Goal: Task Accomplishment & Management: Use online tool/utility

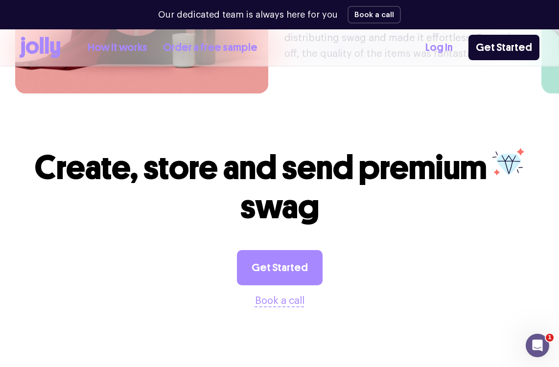
scroll to position [2358, 0]
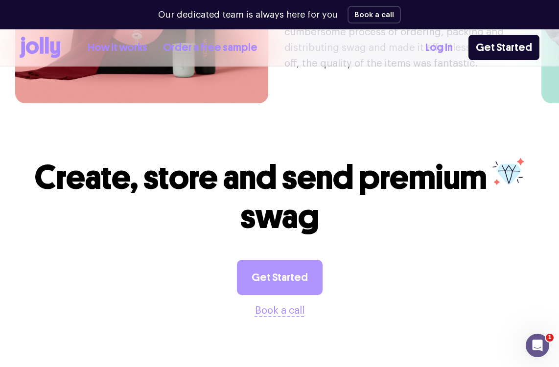
click at [291, 260] on link "Get Started" at bounding box center [280, 277] width 86 height 35
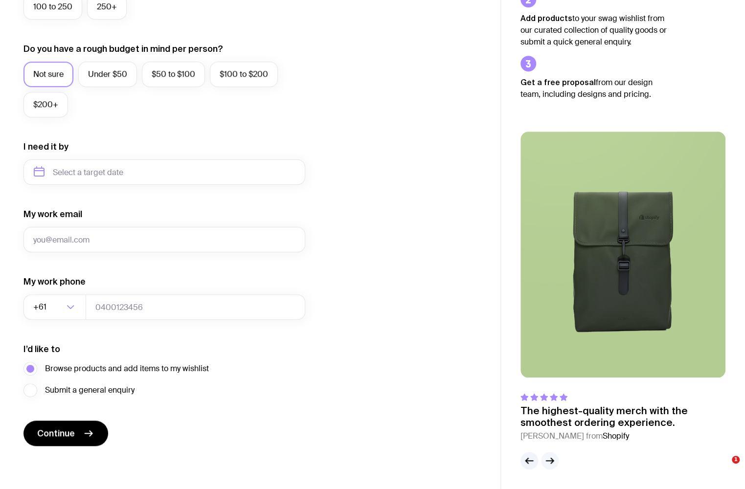
click at [558, 461] on button "button" at bounding box center [550, 461] width 18 height 18
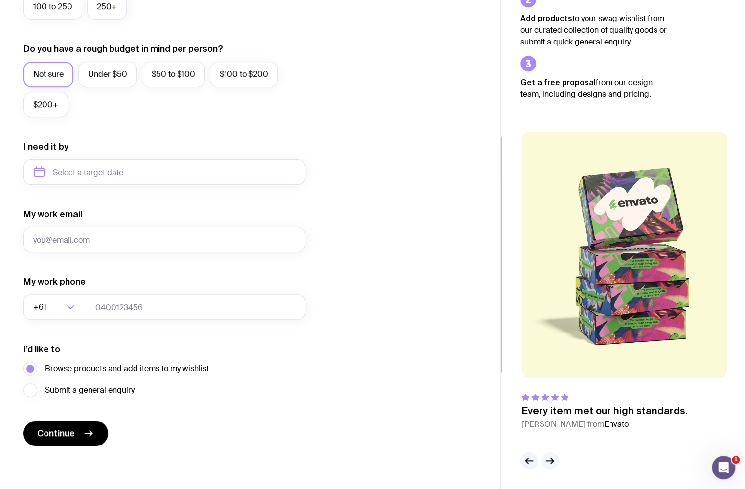
click at [558, 461] on button "button" at bounding box center [550, 461] width 18 height 18
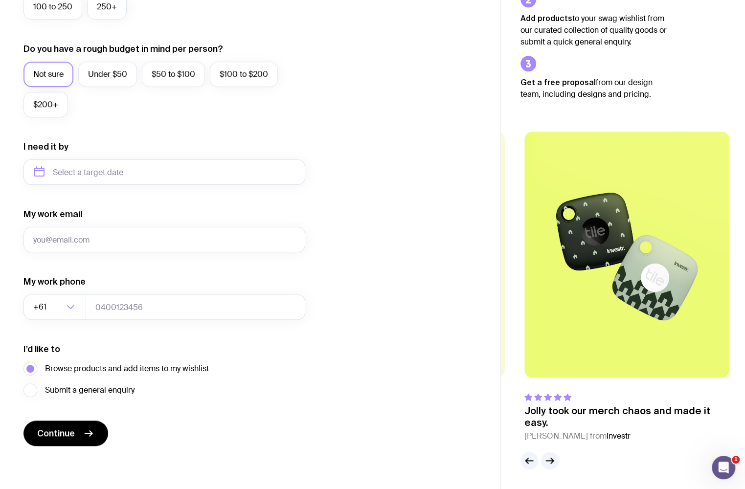
click at [557, 455] on div at bounding box center [539, 461] width 38 height 18
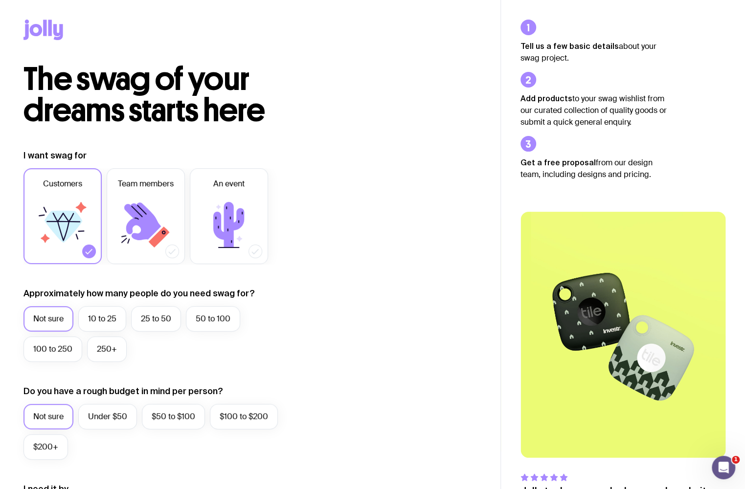
click at [50, 26] on icon at bounding box center [49, 28] width 3 height 16
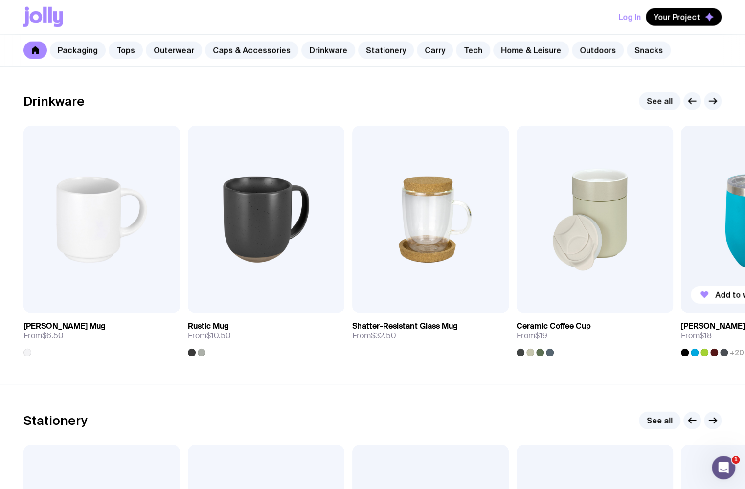
scroll to position [1402, 0]
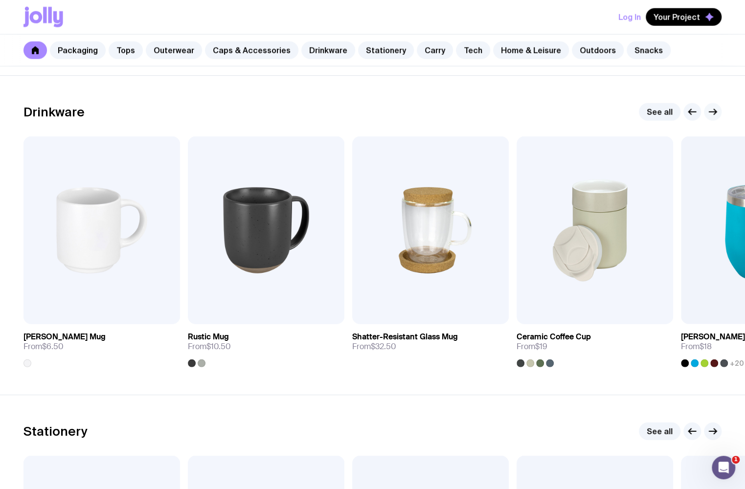
click at [714, 110] on icon "button" at bounding box center [715, 112] width 2 height 5
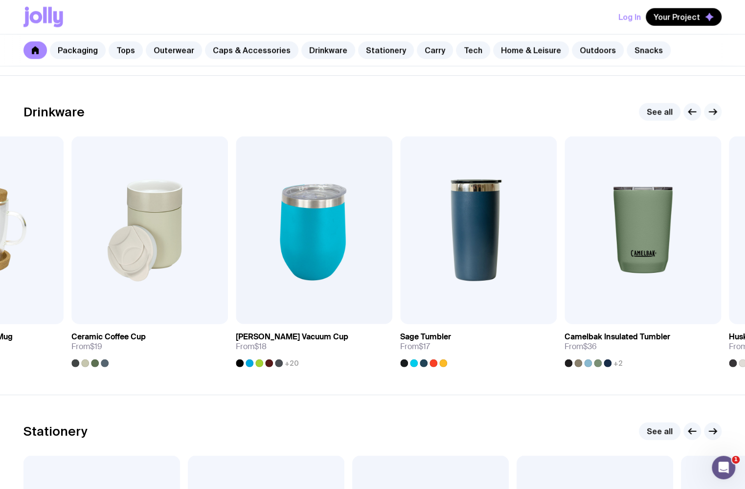
click at [714, 110] on icon "button" at bounding box center [715, 112] width 2 height 5
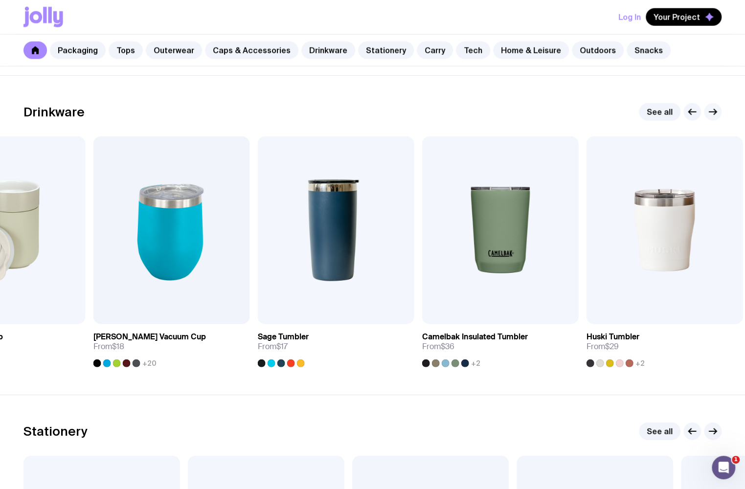
click at [714, 110] on icon "button" at bounding box center [715, 112] width 2 height 5
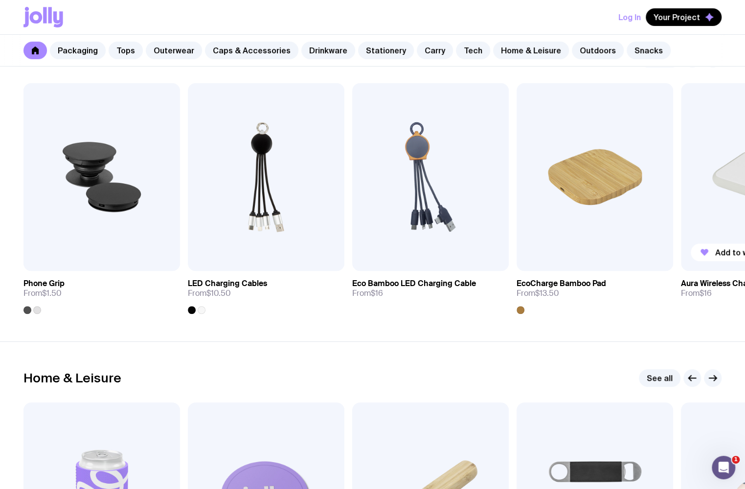
scroll to position [2324, 0]
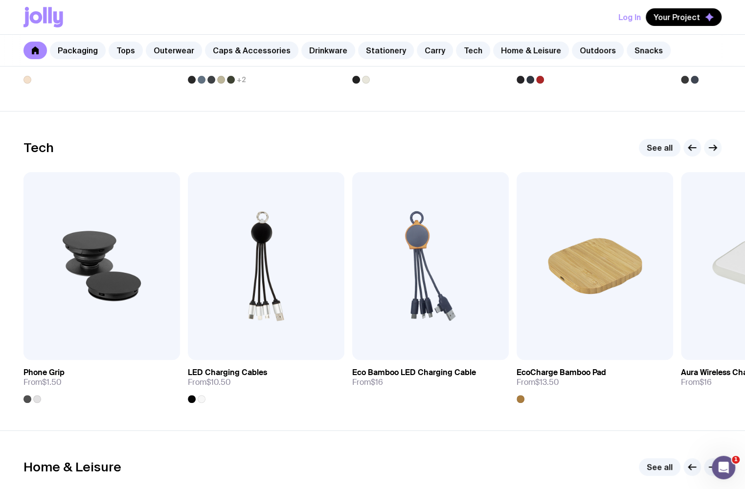
click at [712, 144] on icon "button" at bounding box center [713, 148] width 12 height 12
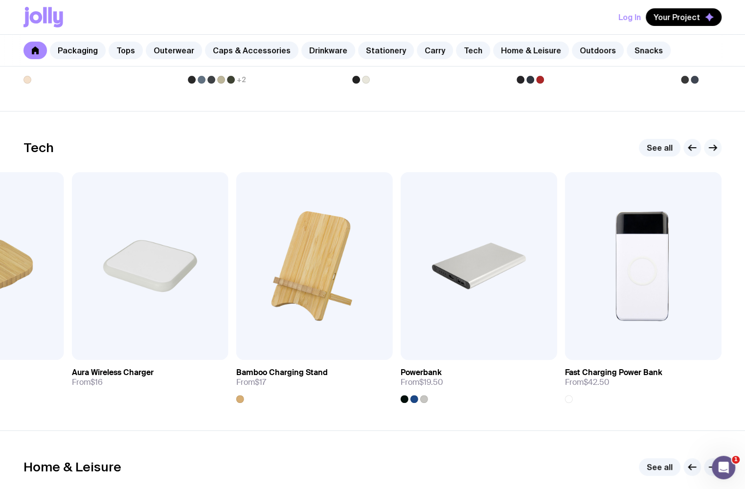
click at [712, 144] on icon "button" at bounding box center [713, 148] width 12 height 12
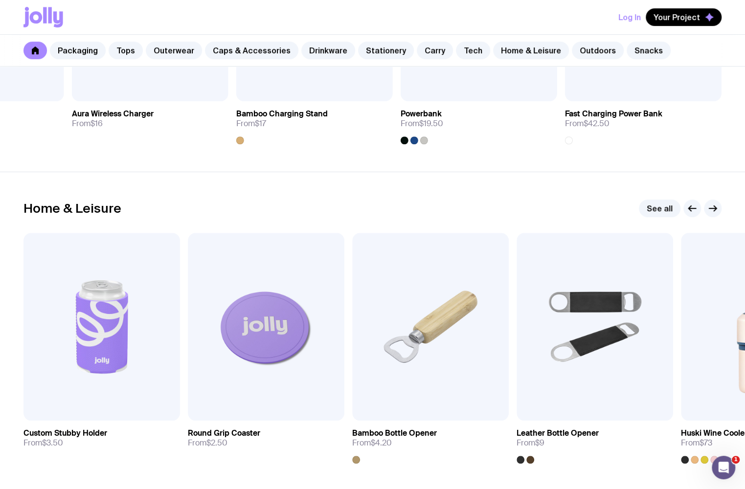
scroll to position [2702, 0]
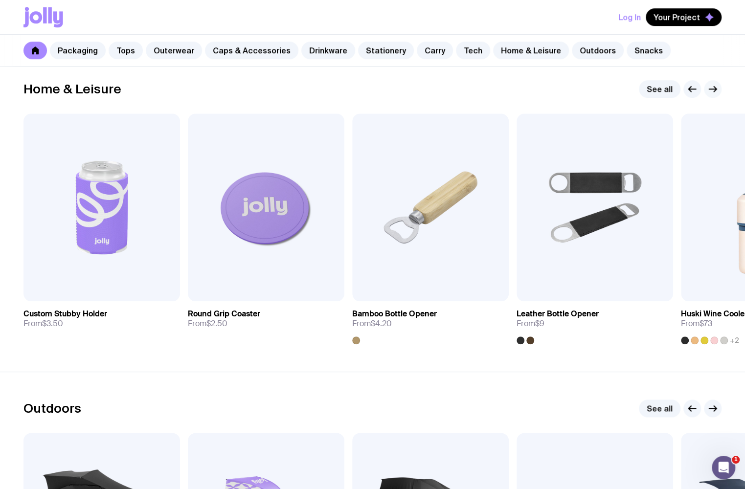
click at [706, 90] on button "button" at bounding box center [713, 89] width 18 height 18
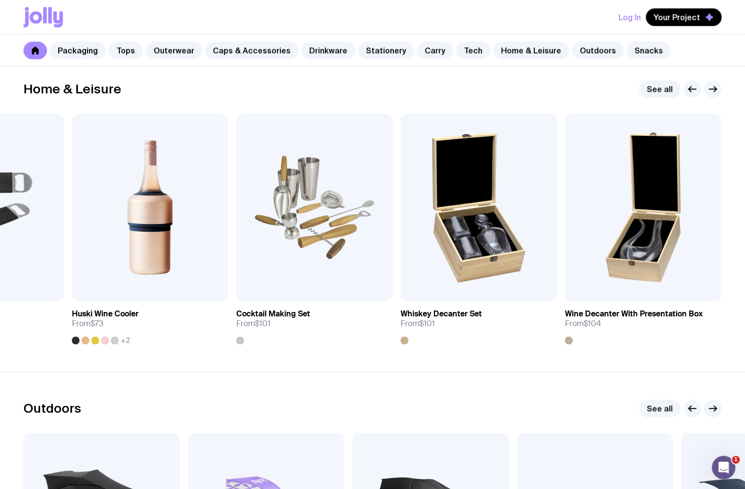
click at [706, 90] on button "button" at bounding box center [713, 89] width 18 height 18
click at [710, 88] on icon "button" at bounding box center [713, 89] width 12 height 12
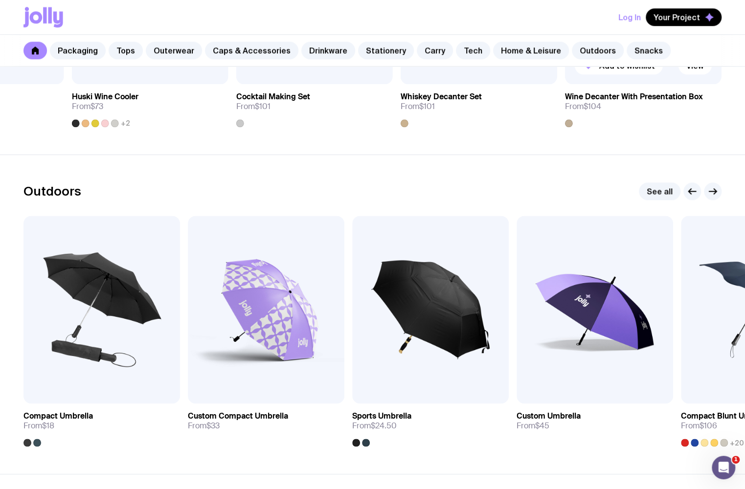
scroll to position [2989, 0]
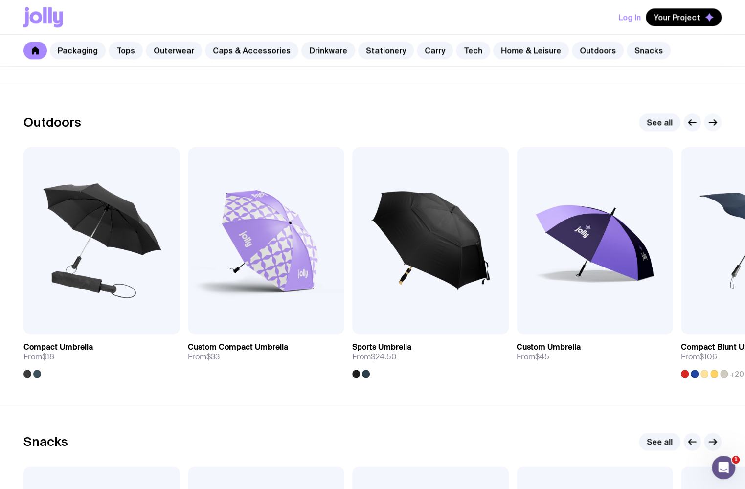
click at [716, 122] on icon "button" at bounding box center [712, 122] width 7 height 0
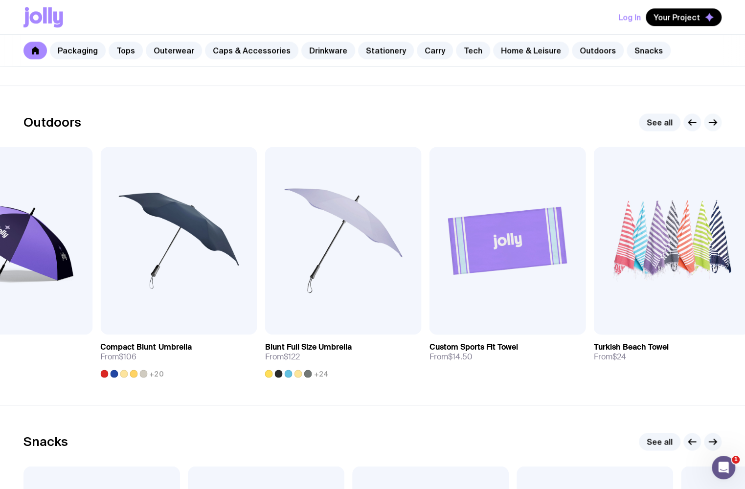
click at [716, 122] on icon "button" at bounding box center [712, 122] width 7 height 0
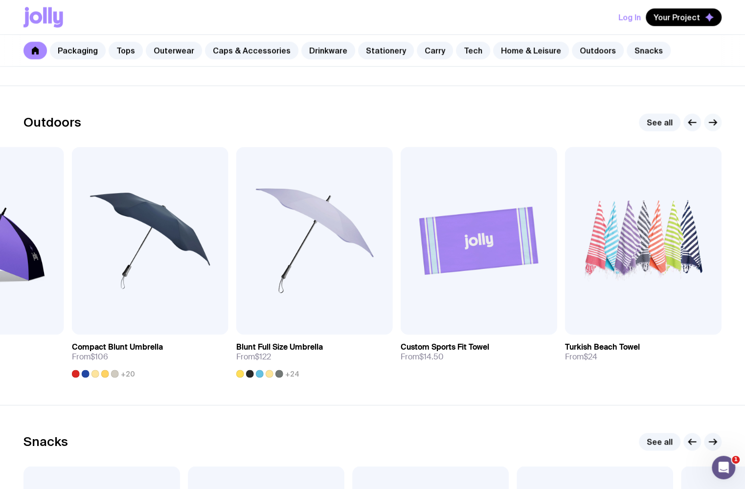
click at [716, 122] on icon "button" at bounding box center [712, 122] width 7 height 0
click at [715, 120] on icon "button" at bounding box center [713, 122] width 12 height 12
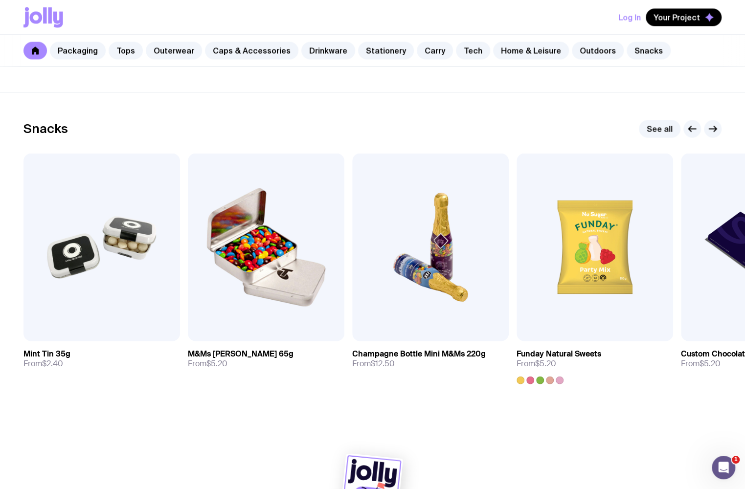
scroll to position [3329, 0]
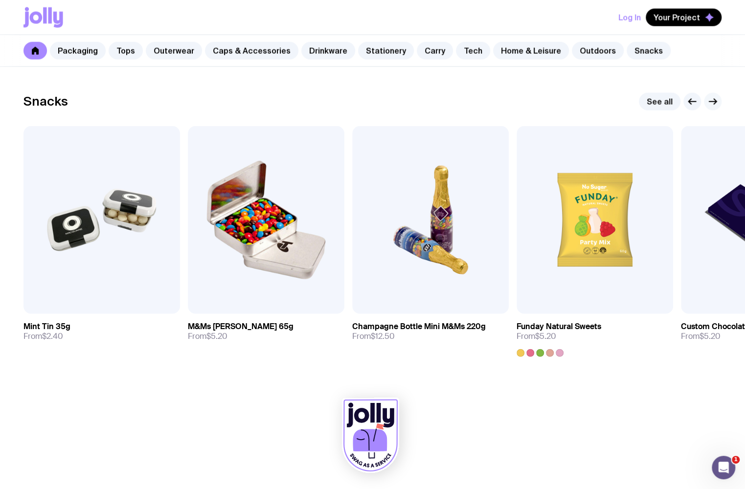
click at [711, 101] on icon "button" at bounding box center [712, 101] width 7 height 0
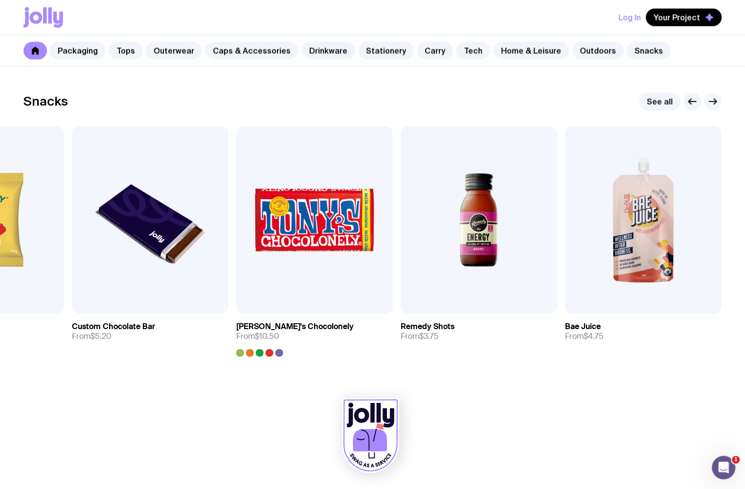
click at [714, 101] on icon "button" at bounding box center [712, 101] width 7 height 0
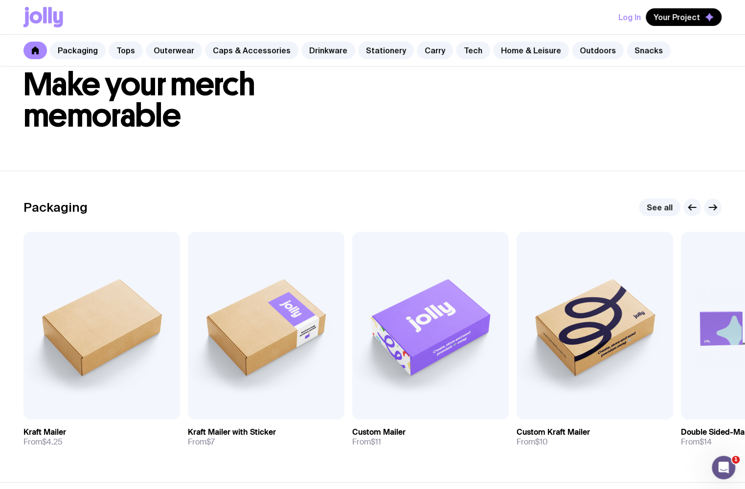
scroll to position [0, 0]
